Goal: Task Accomplishment & Management: Manage account settings

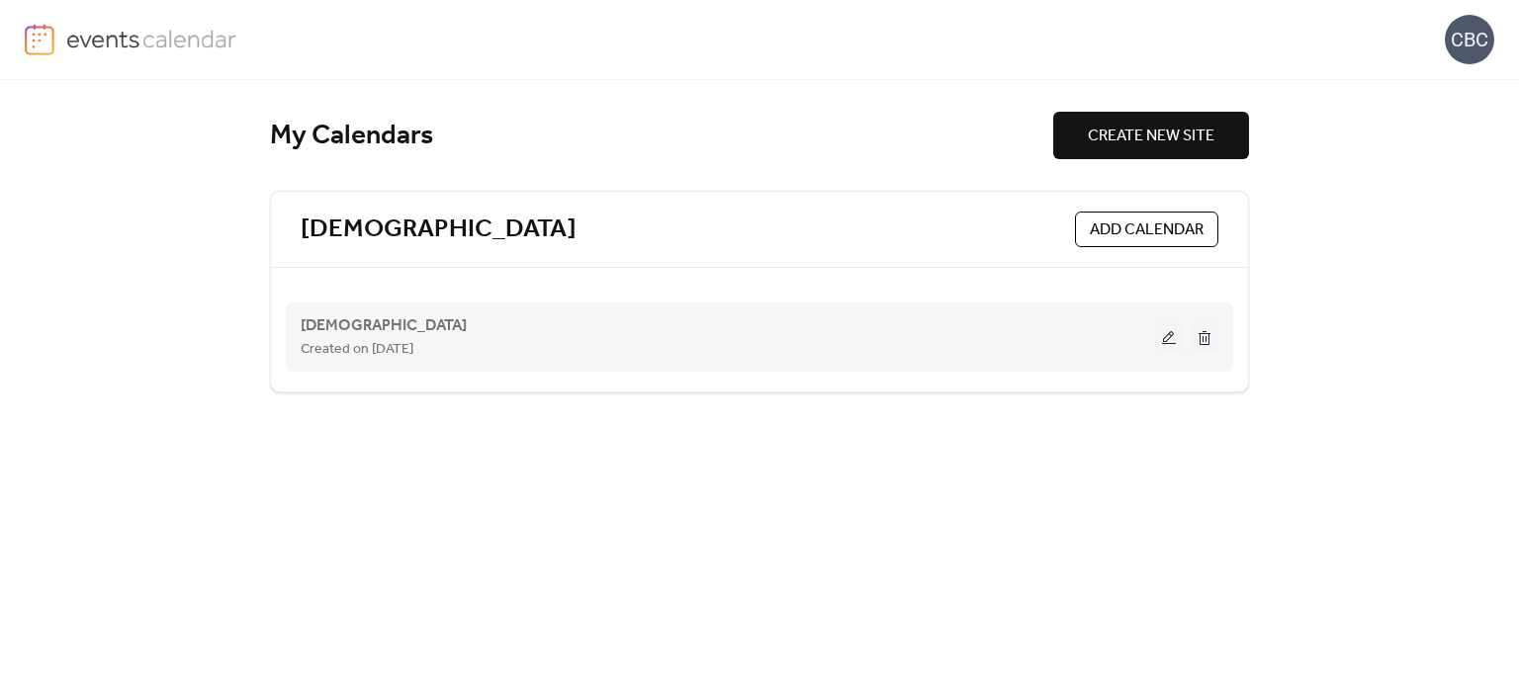
click at [1163, 339] on button at bounding box center [1169, 337] width 28 height 30
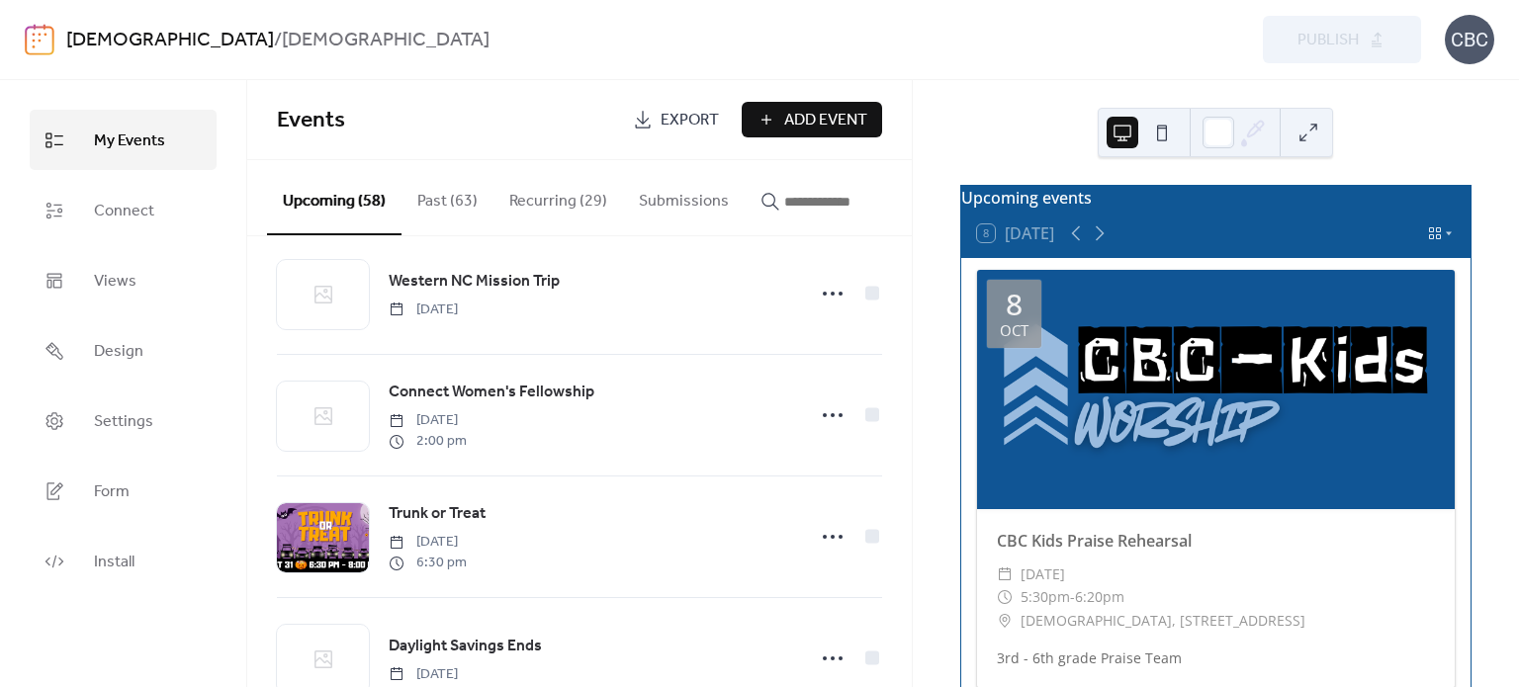
scroll to position [495, 0]
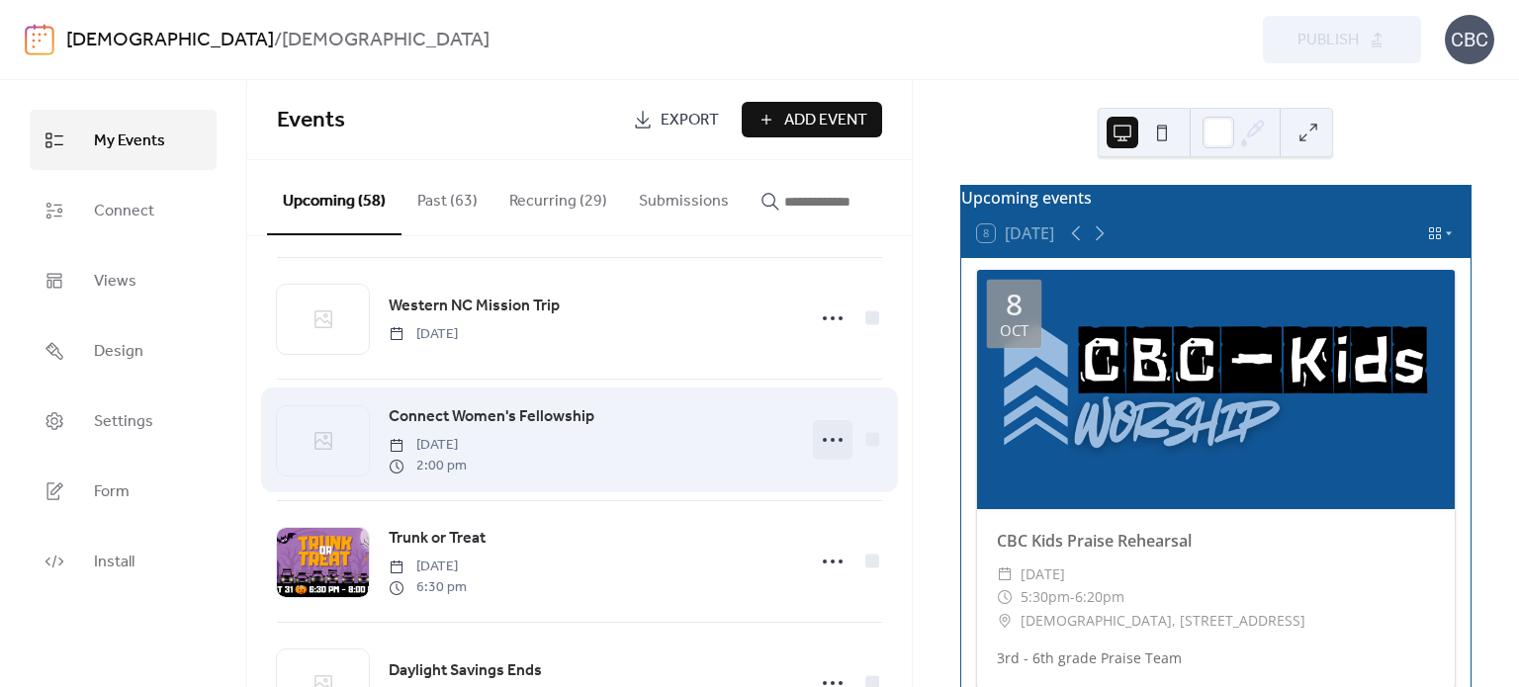
click at [830, 439] on icon at bounding box center [833, 440] width 32 height 32
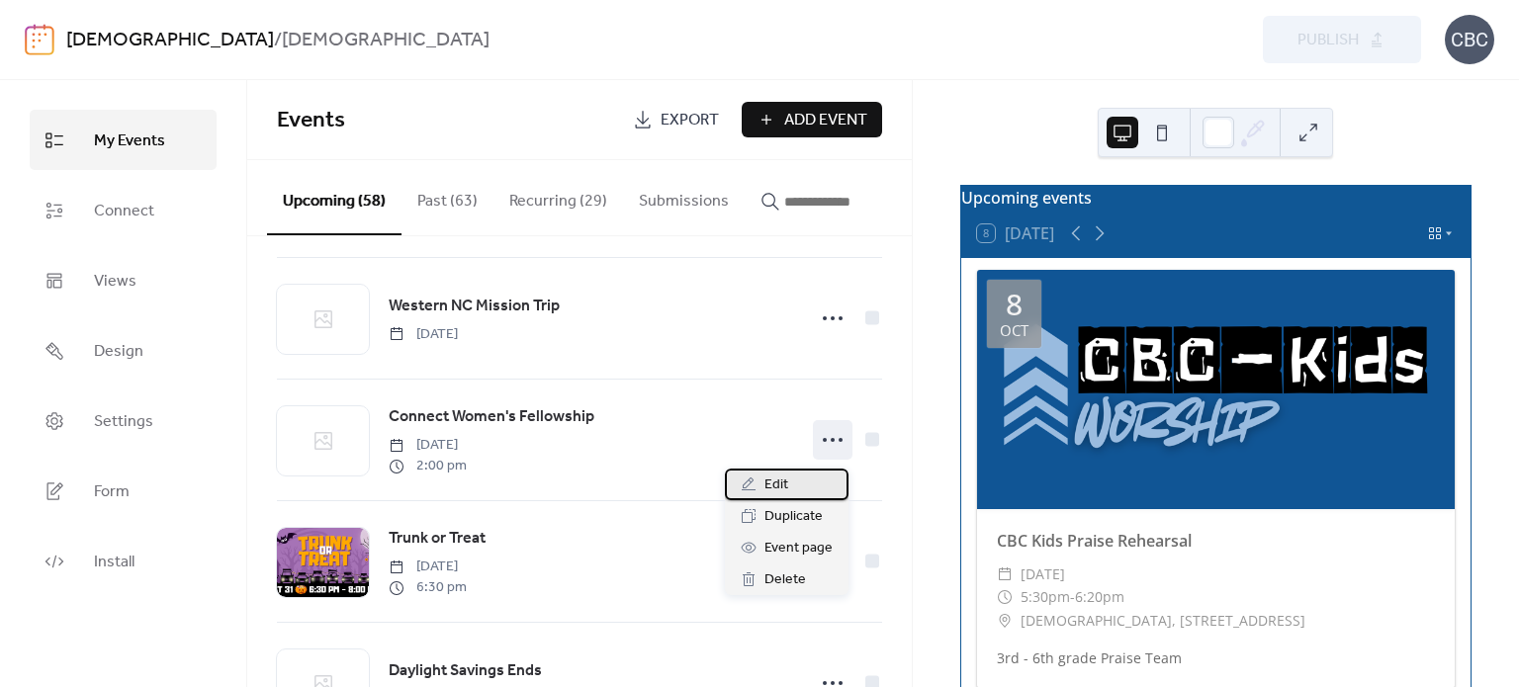
click at [789, 478] on div "Edit" at bounding box center [787, 485] width 124 height 32
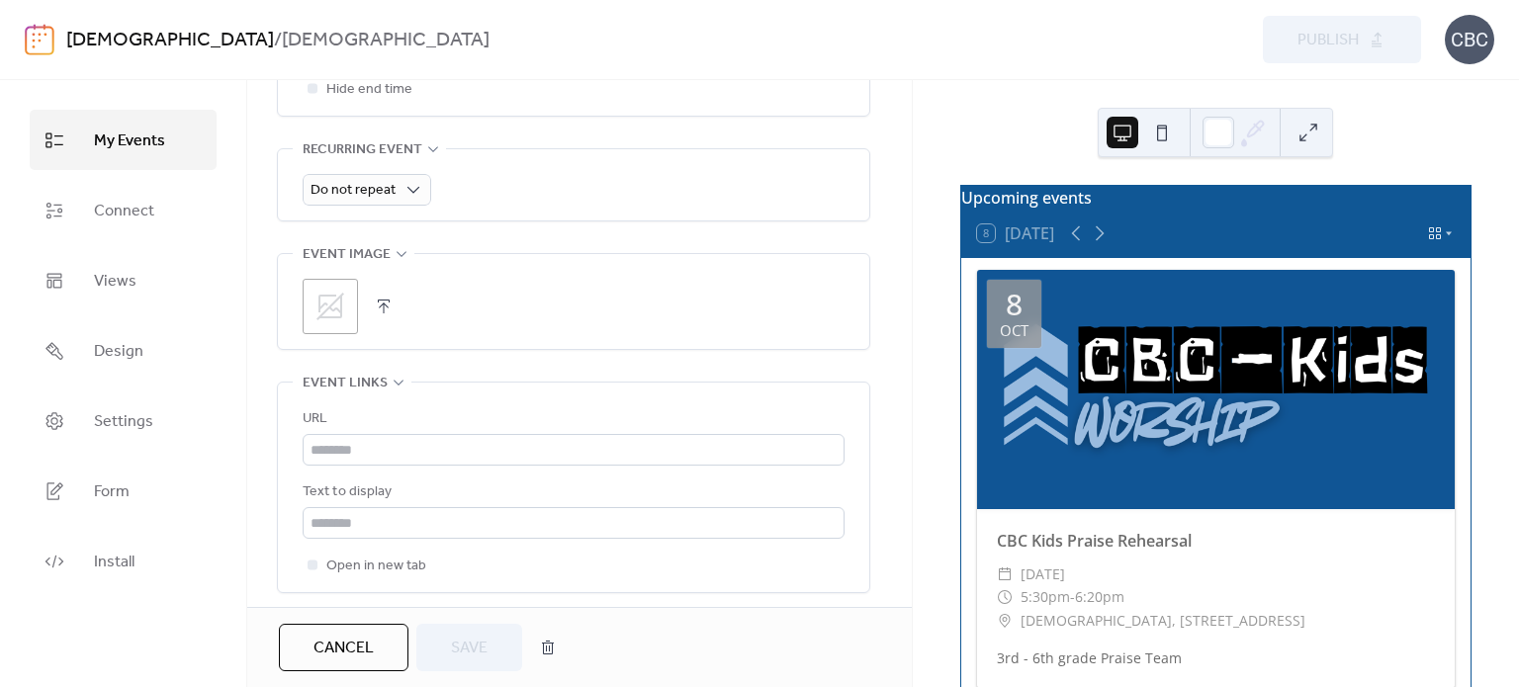
scroll to position [890, 0]
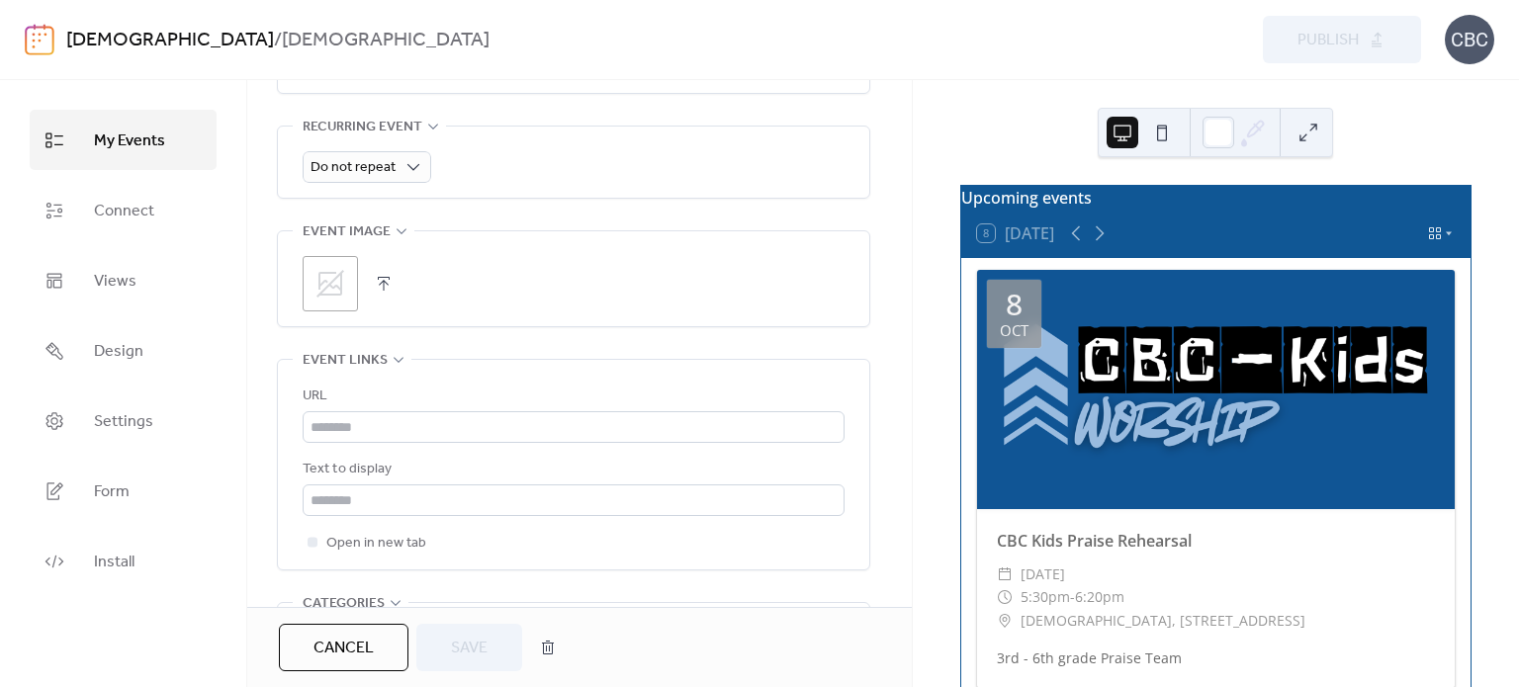
click at [340, 286] on icon at bounding box center [331, 284] width 28 height 28
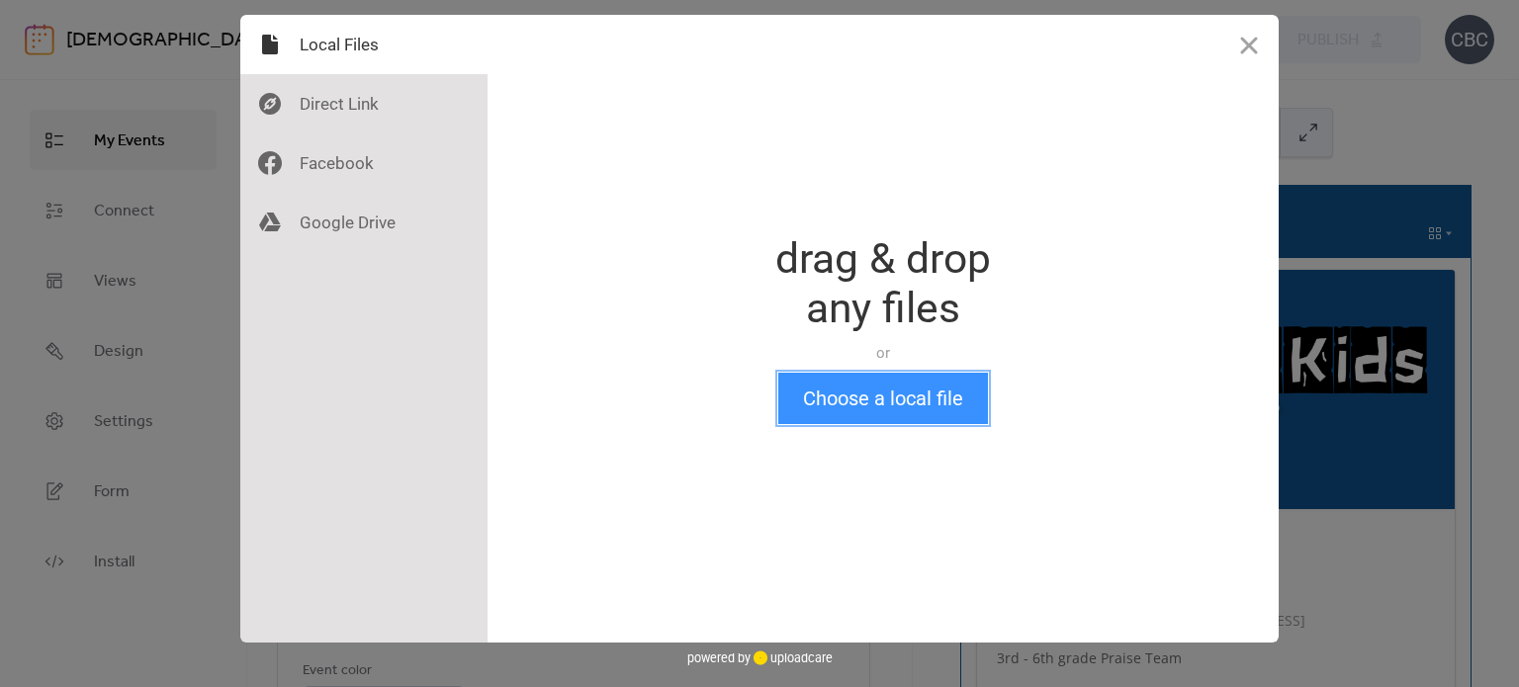
click at [863, 396] on button "Choose a local file" at bounding box center [883, 398] width 210 height 51
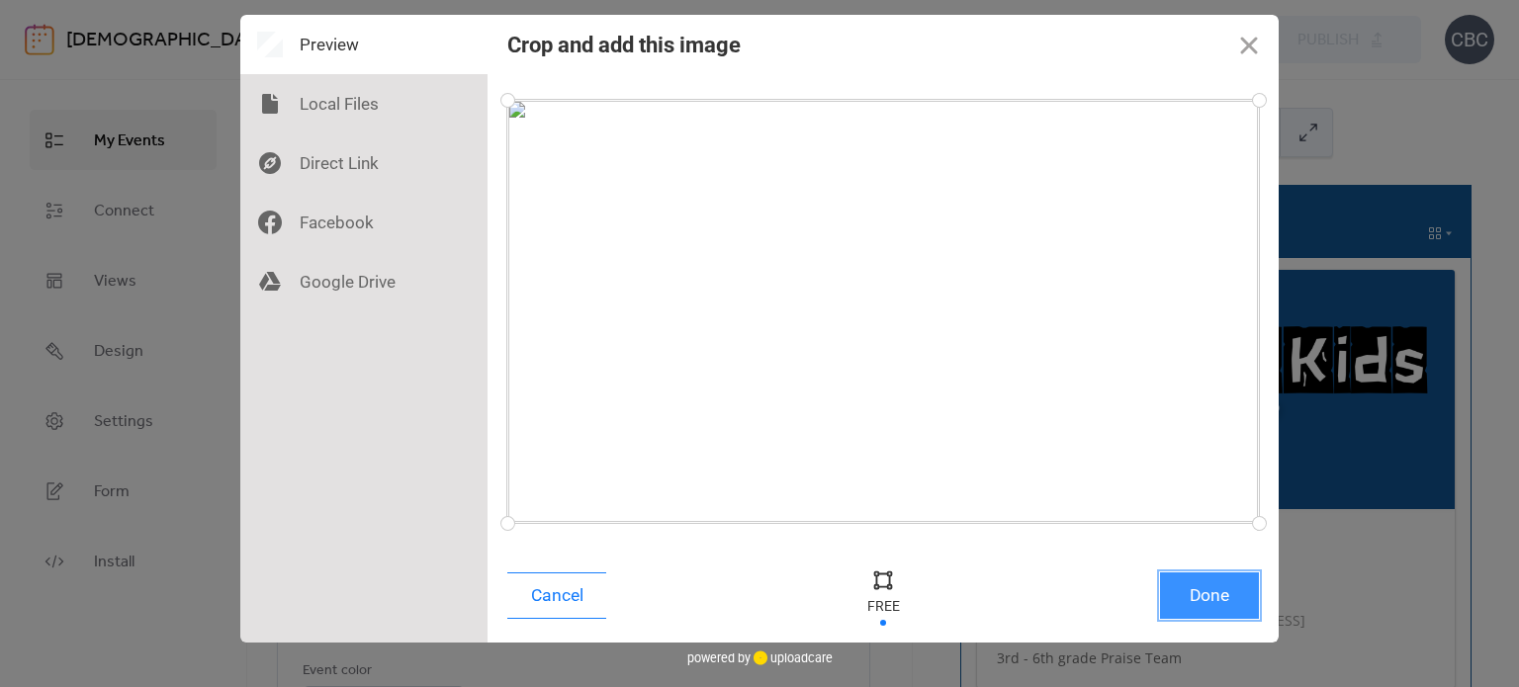
click at [1216, 607] on button "Done" at bounding box center [1209, 596] width 99 height 46
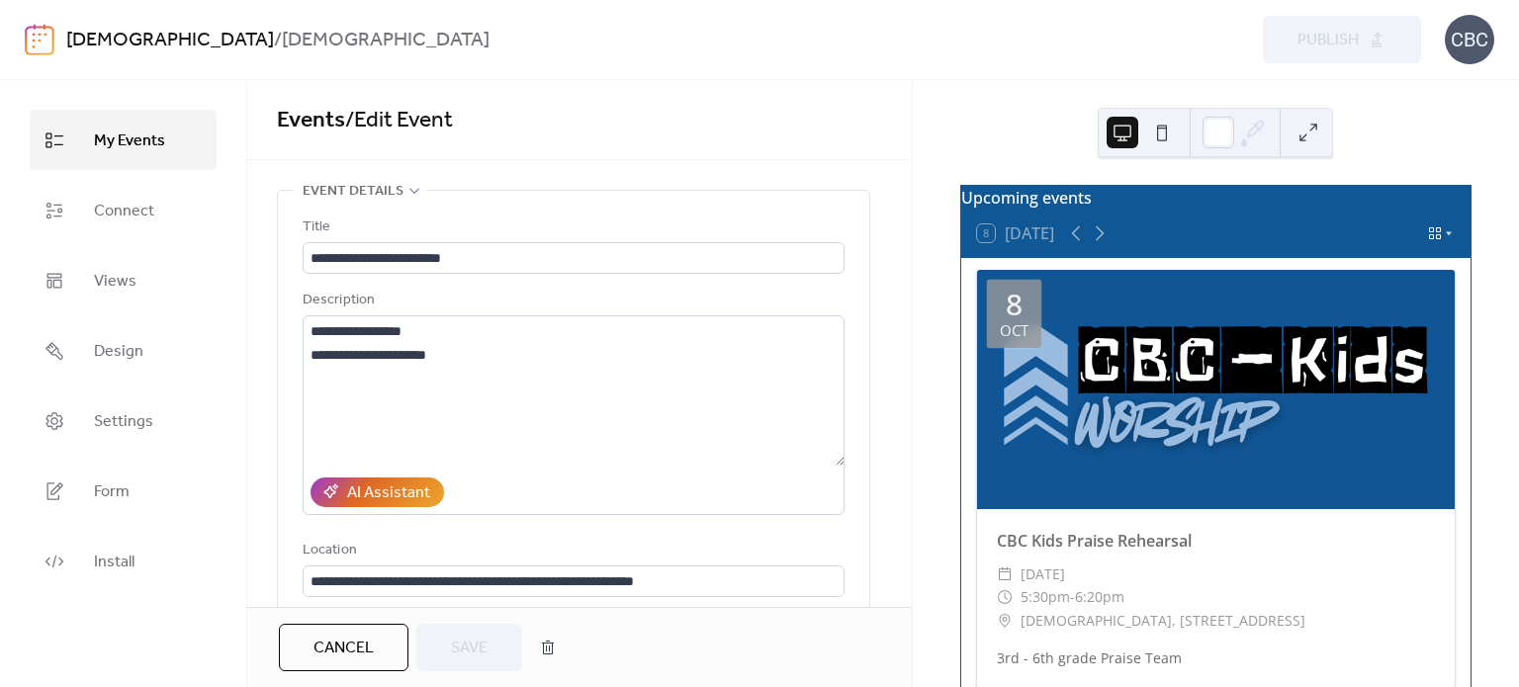
click at [1447, 239] on icon at bounding box center [1449, 233] width 12 height 12
click at [463, 643] on span "Save" at bounding box center [469, 649] width 37 height 24
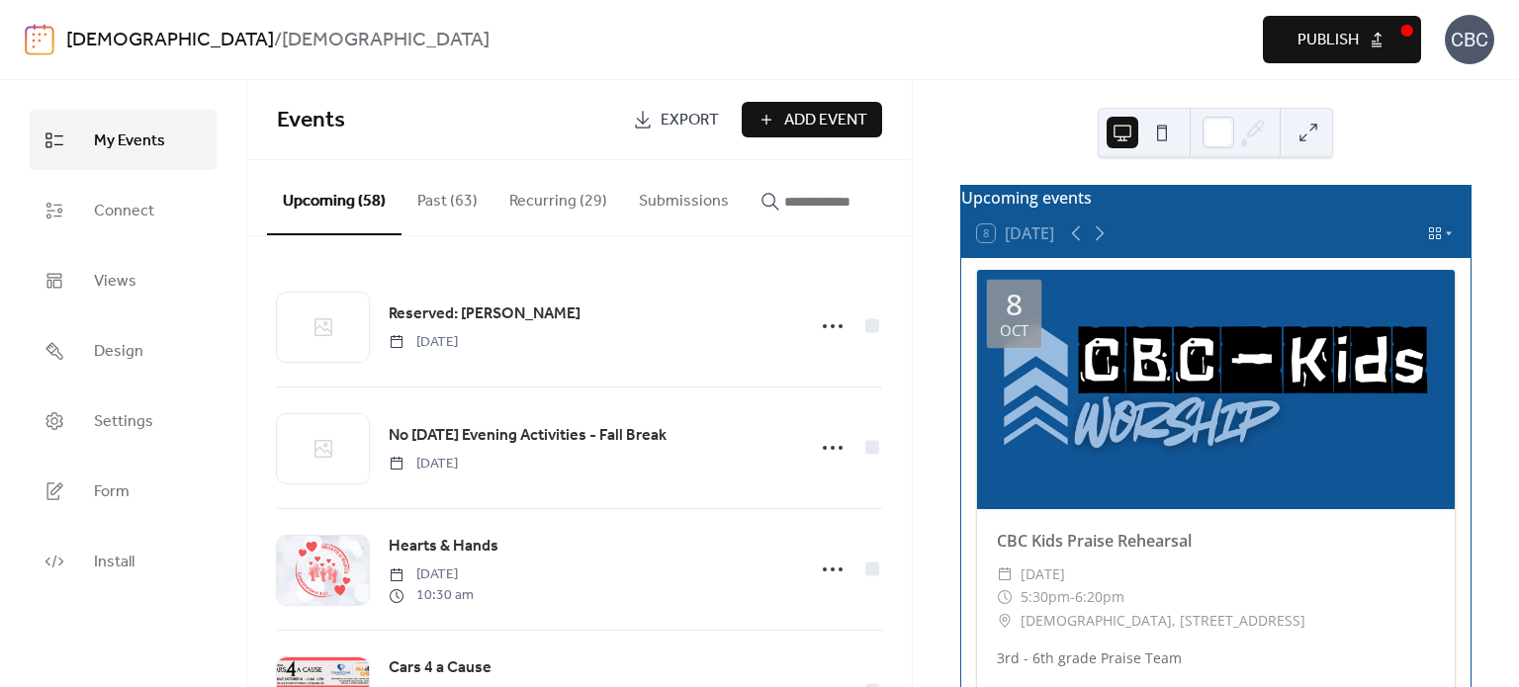
click at [1329, 35] on span "Publish" at bounding box center [1328, 41] width 61 height 24
click at [1102, 241] on icon at bounding box center [1100, 234] width 9 height 15
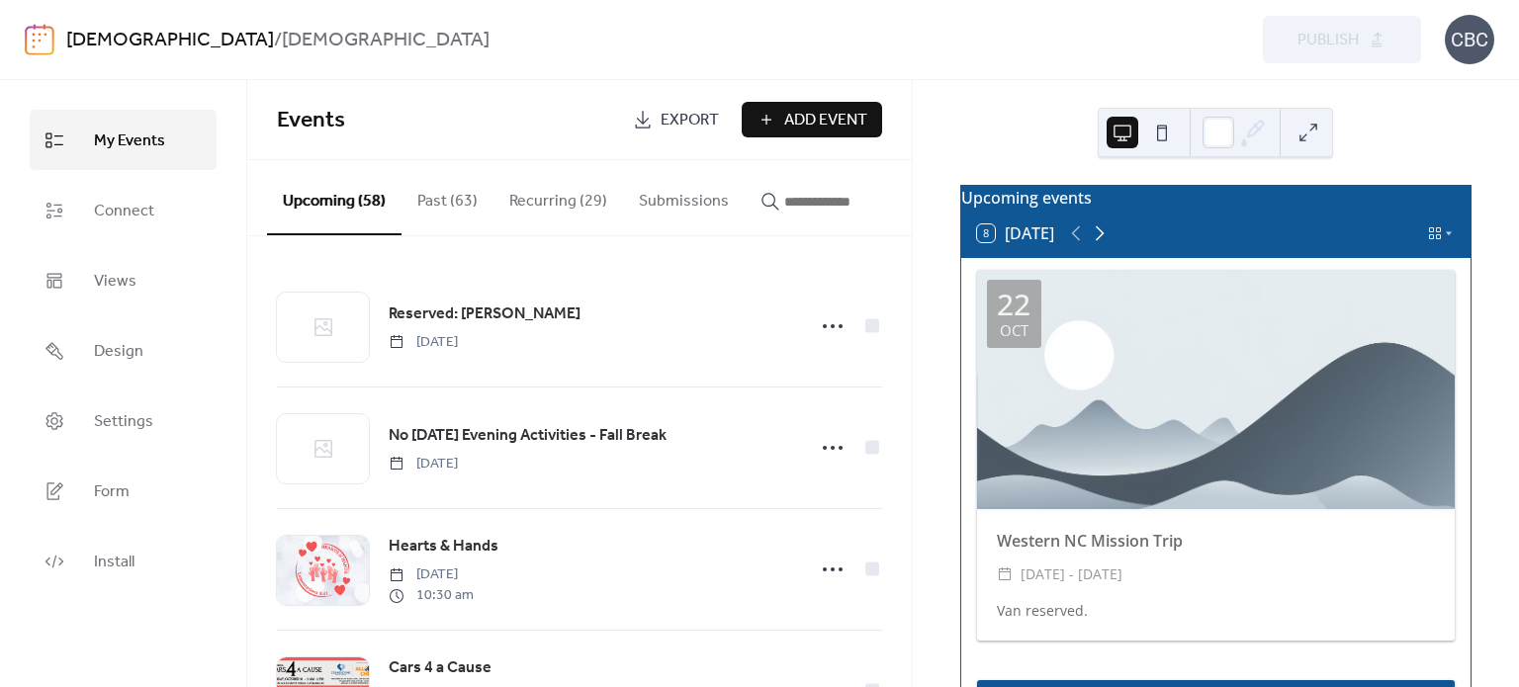
click at [1102, 241] on icon at bounding box center [1100, 234] width 9 height 15
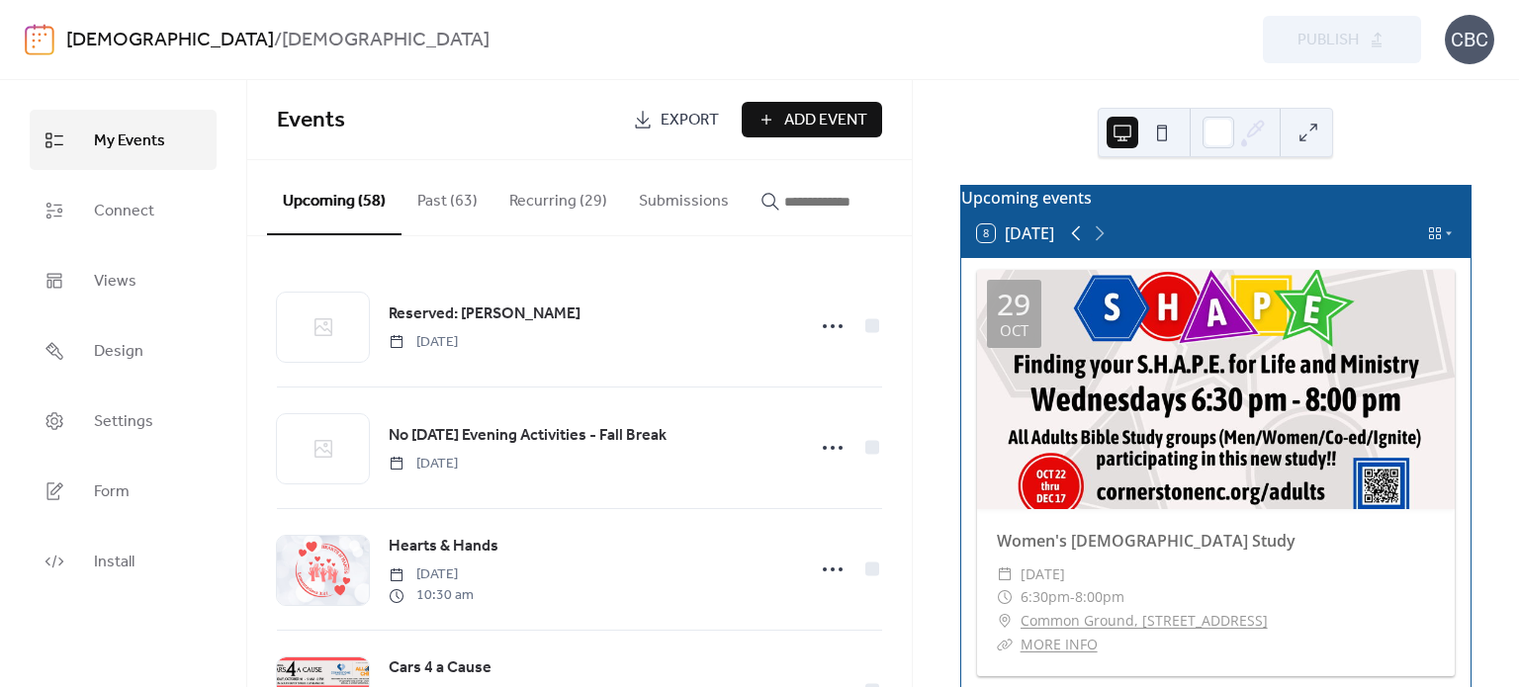
click at [1080, 245] on icon at bounding box center [1076, 234] width 24 height 24
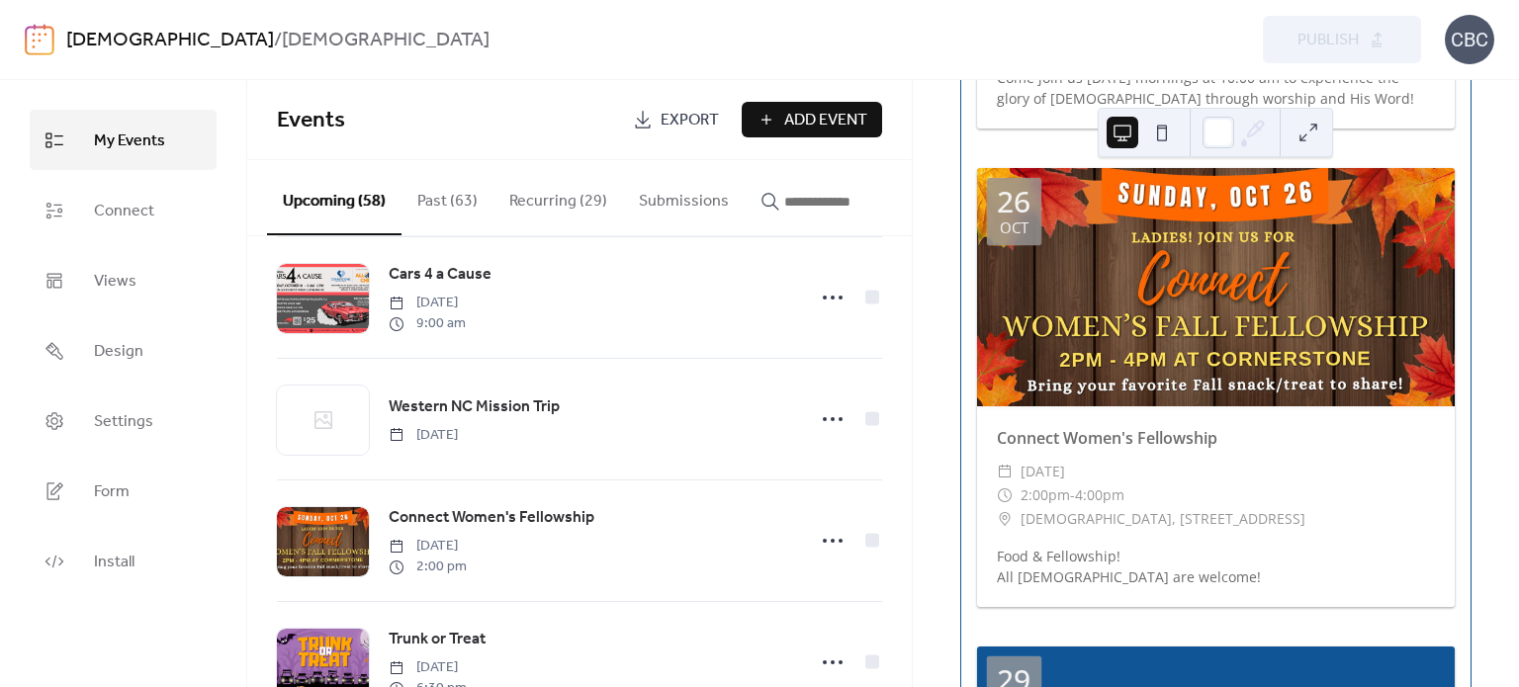
scroll to position [396, 0]
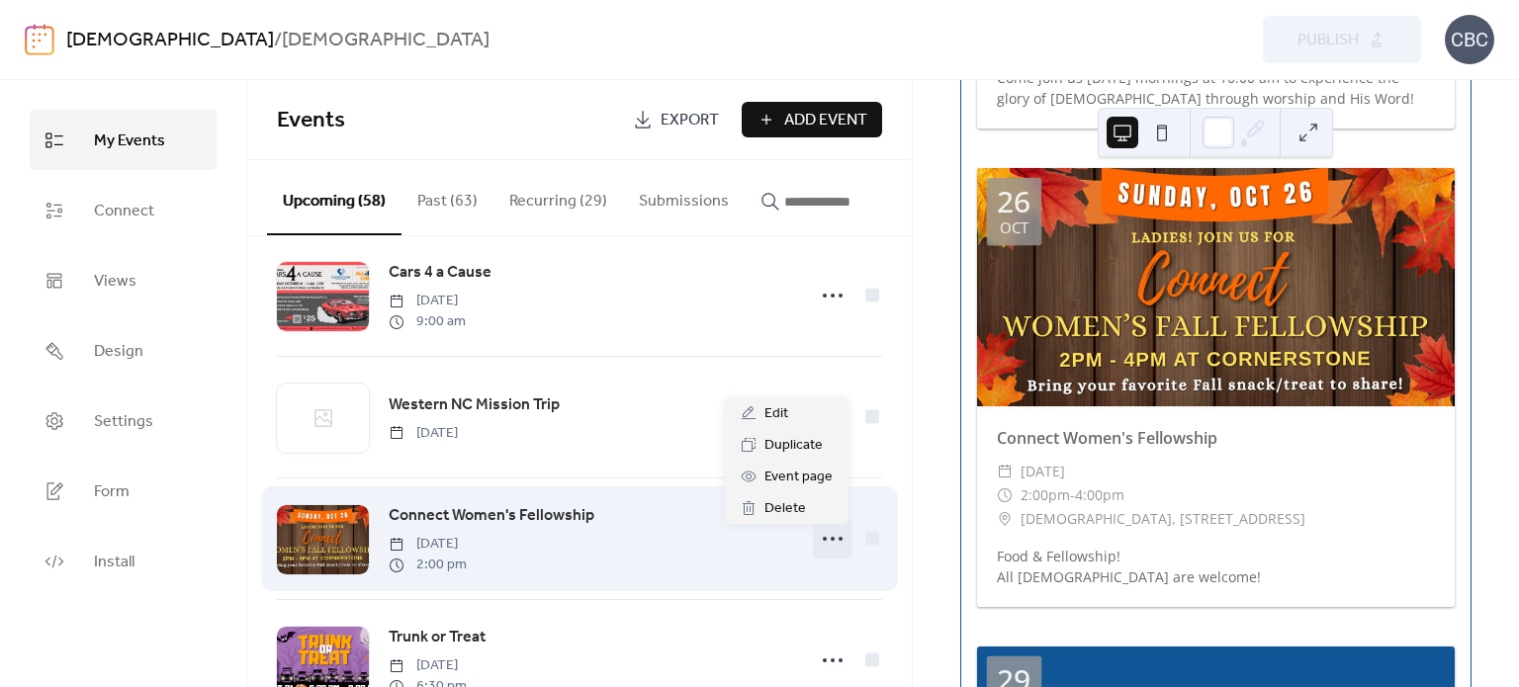
click at [831, 541] on circle at bounding box center [833, 539] width 4 height 4
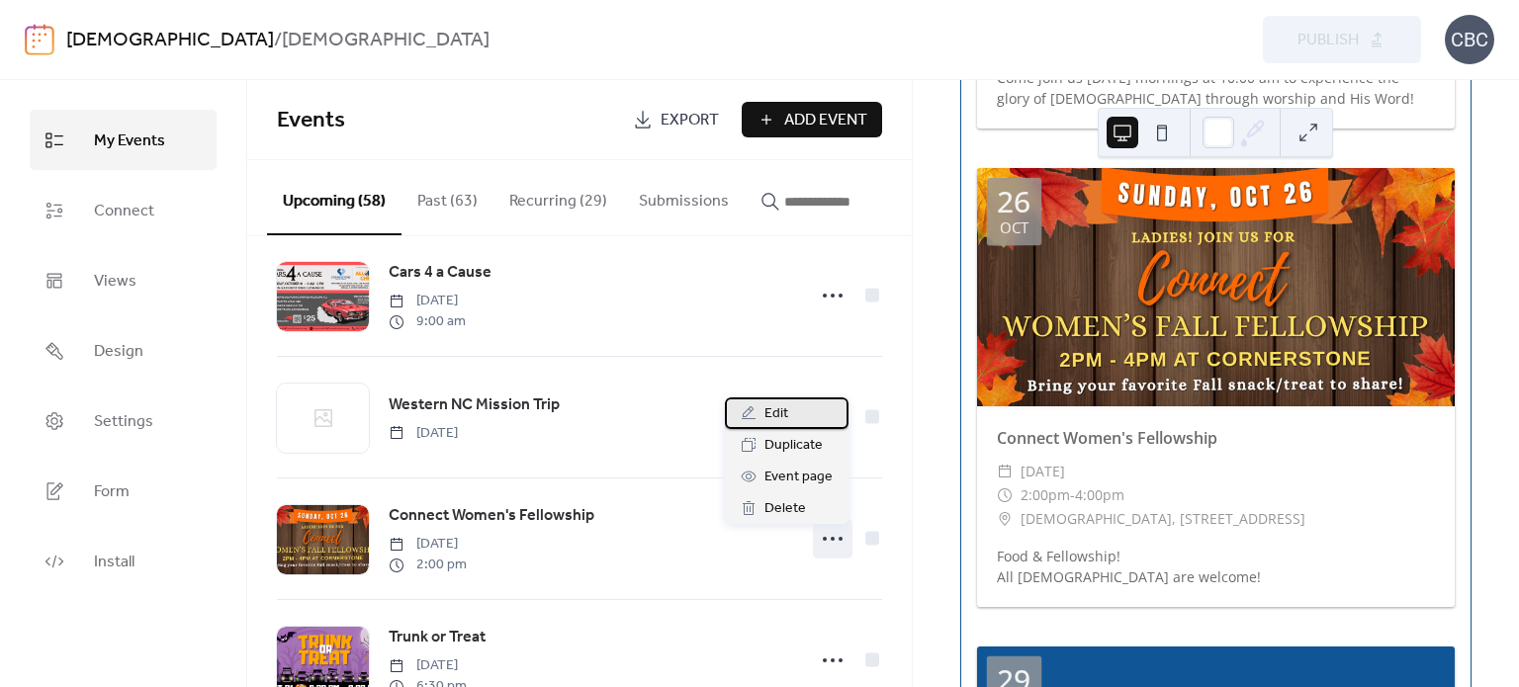
click at [783, 411] on span "Edit" at bounding box center [777, 415] width 24 height 24
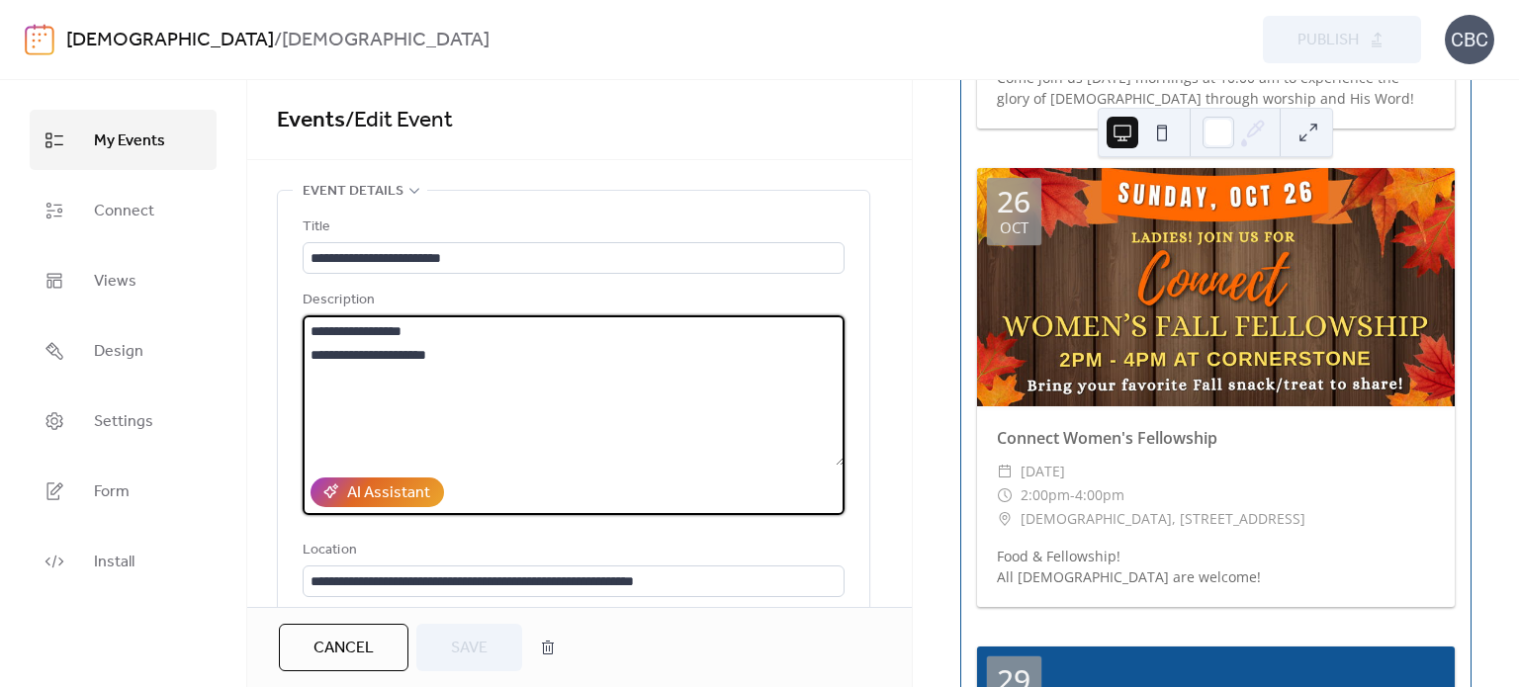
click at [438, 327] on textarea "**********" at bounding box center [574, 391] width 542 height 150
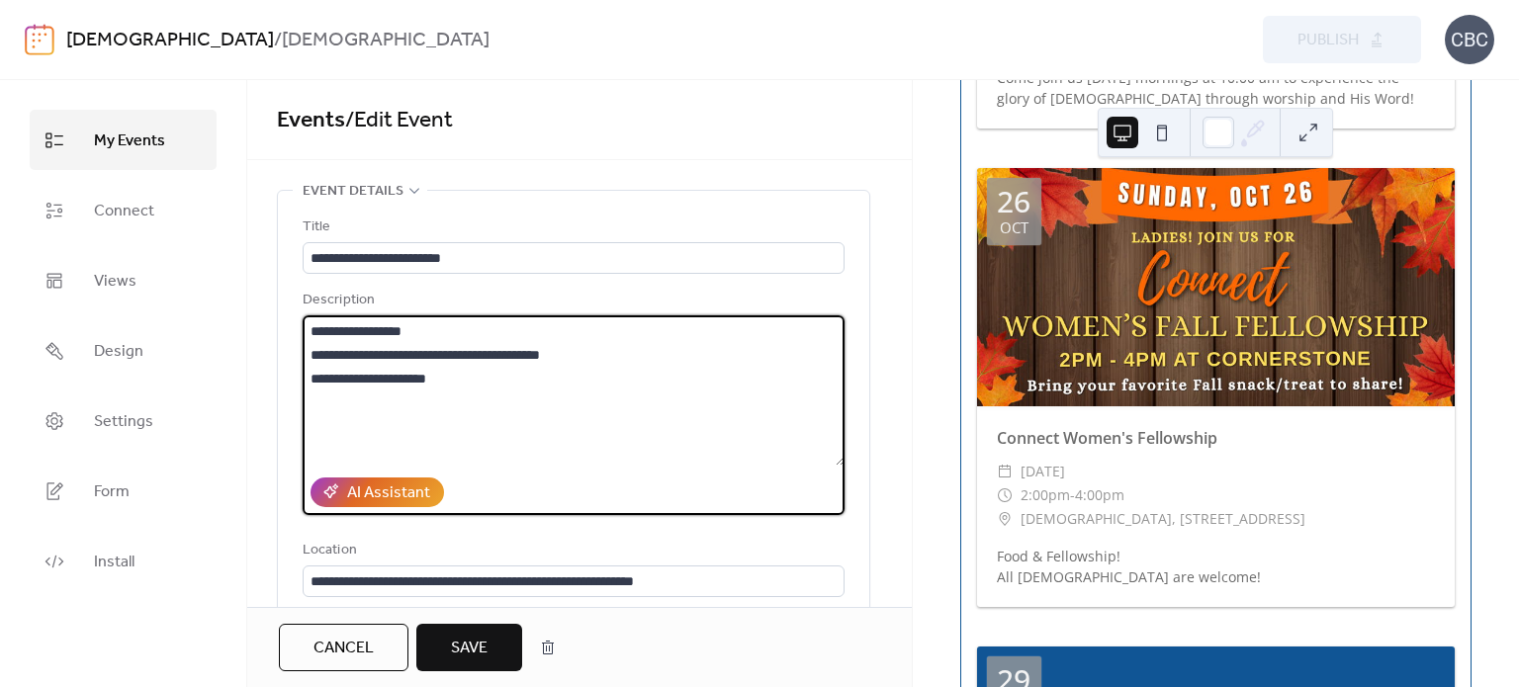
type textarea "**********"
click at [477, 642] on span "Save" at bounding box center [469, 649] width 37 height 24
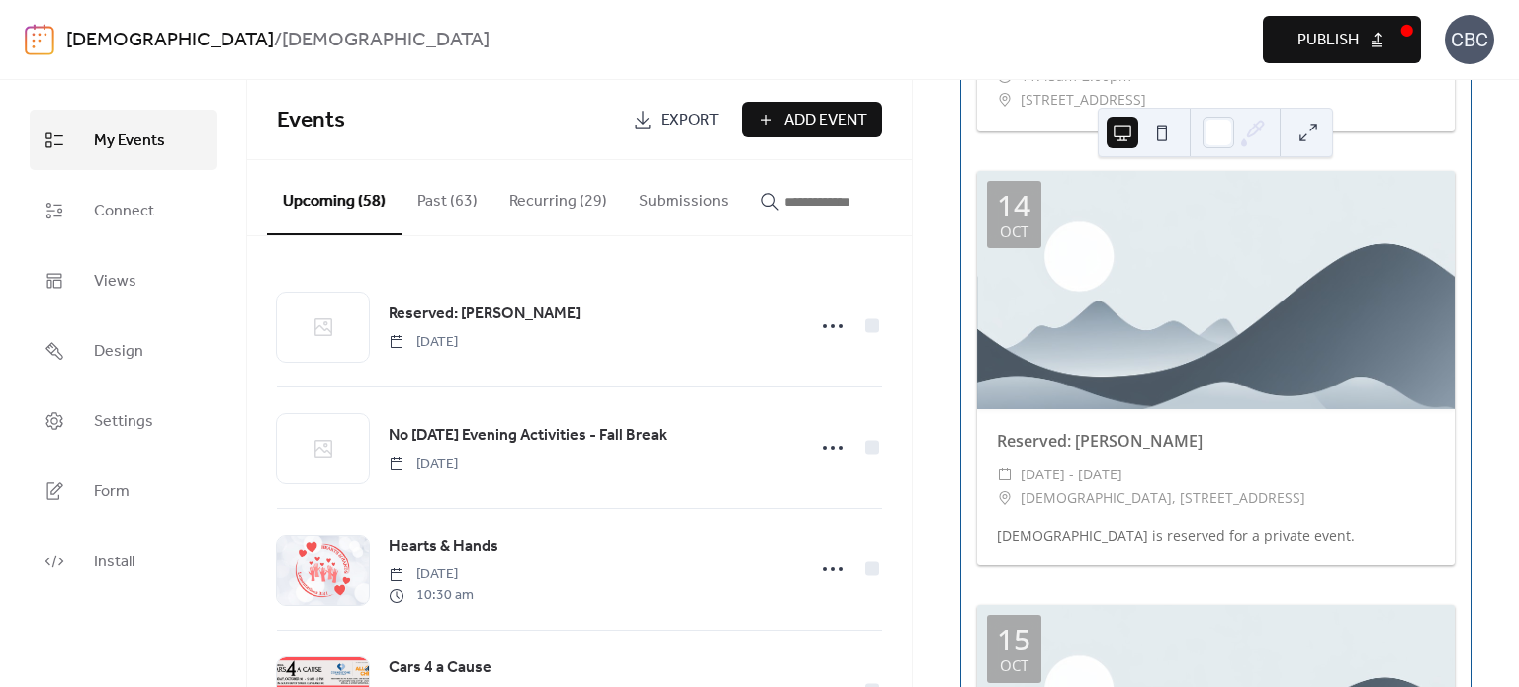
click at [1340, 42] on span "Publish" at bounding box center [1328, 41] width 61 height 24
